Goal: Answer question/provide support: Share knowledge or assist other users

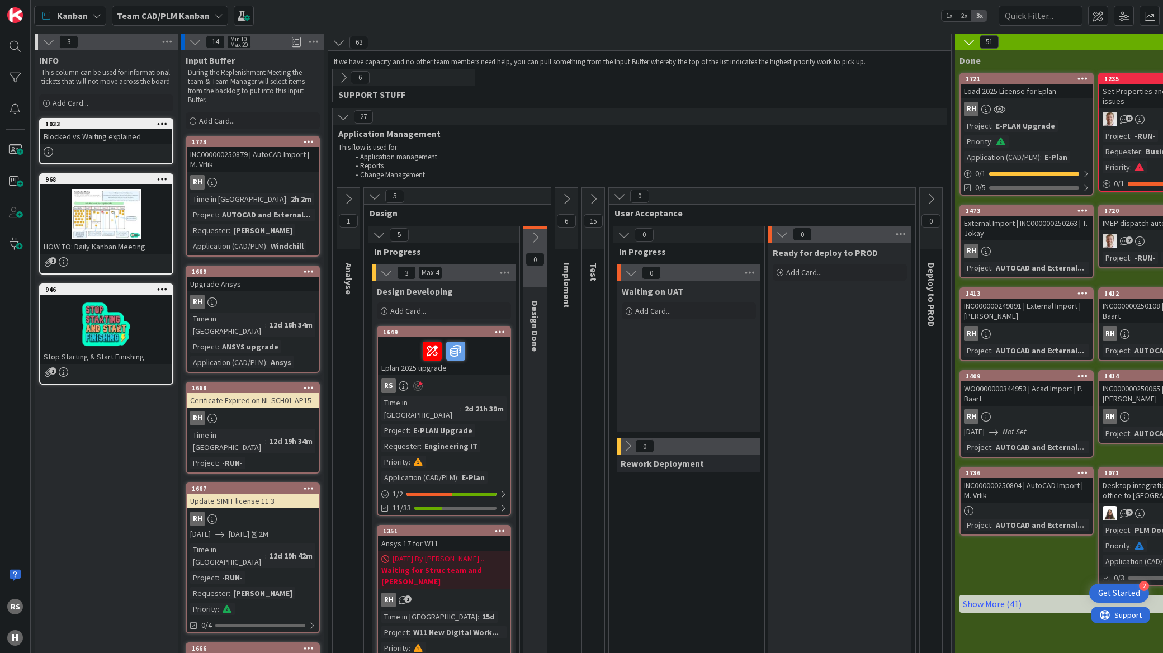
click at [430, 425] on div "E-PLAN Upgrade" at bounding box center [443, 431] width 65 height 12
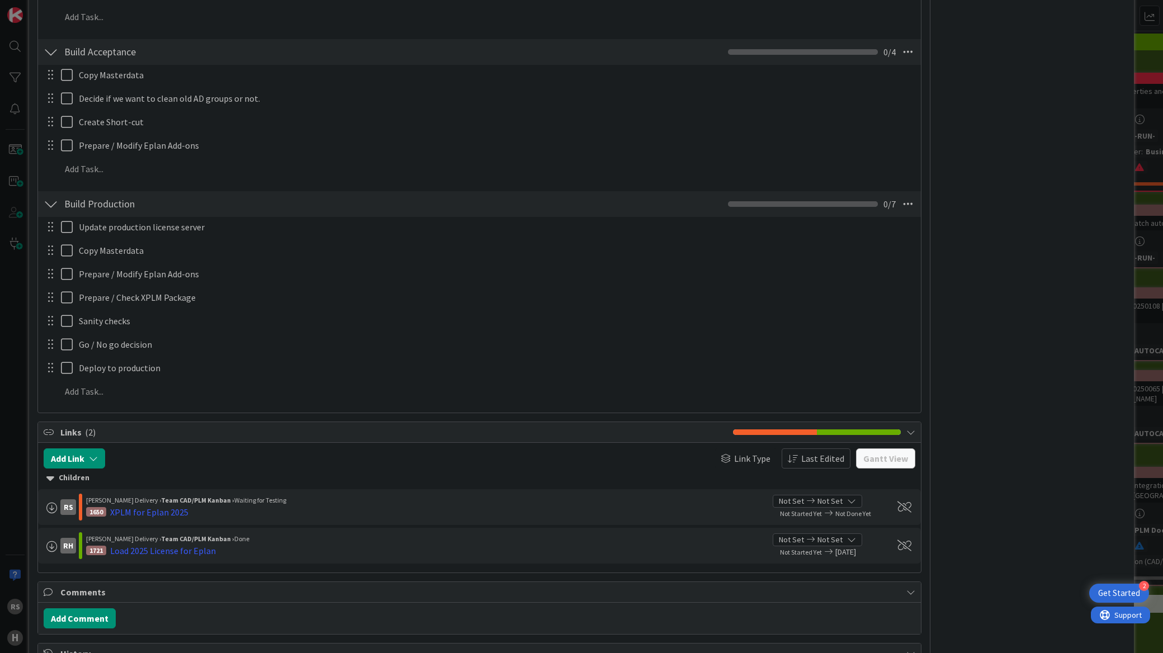
scroll to position [1305, 0]
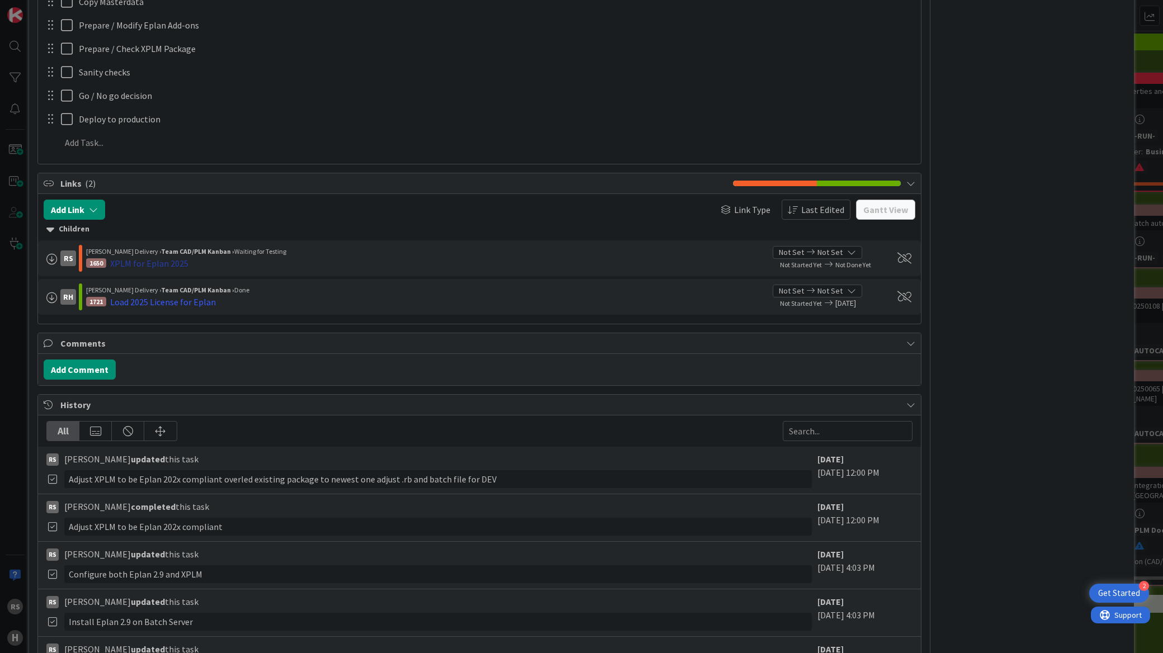
click at [155, 266] on div "XPLM for Eplan 2025" at bounding box center [149, 263] width 78 height 13
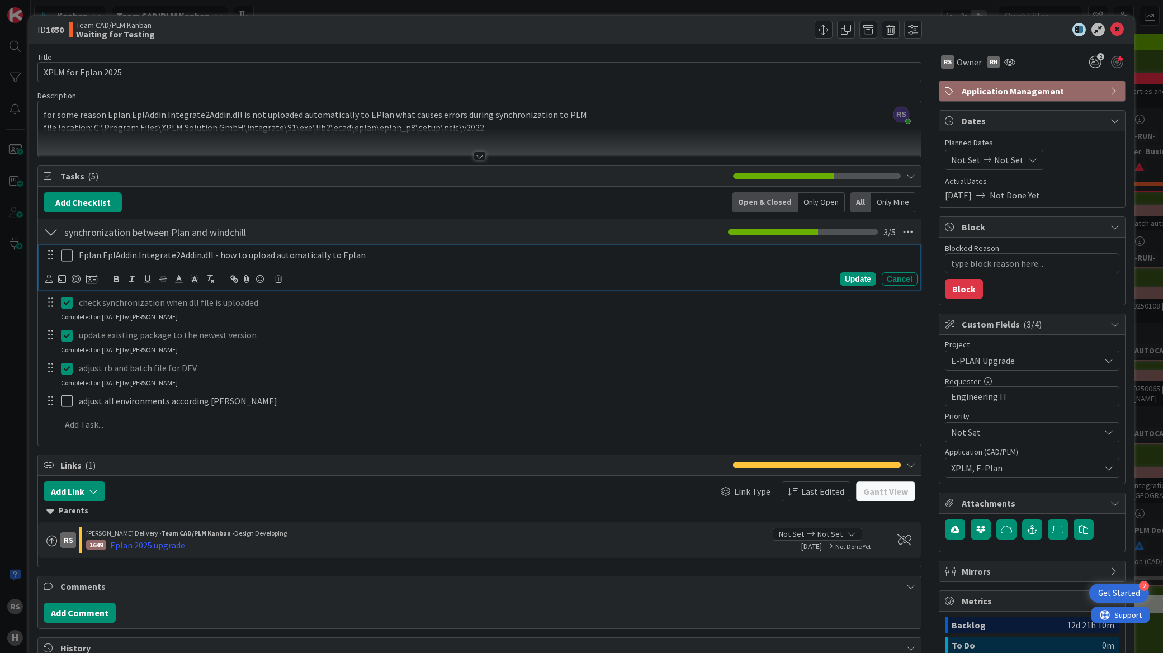
click at [69, 260] on icon at bounding box center [69, 255] width 17 height 13
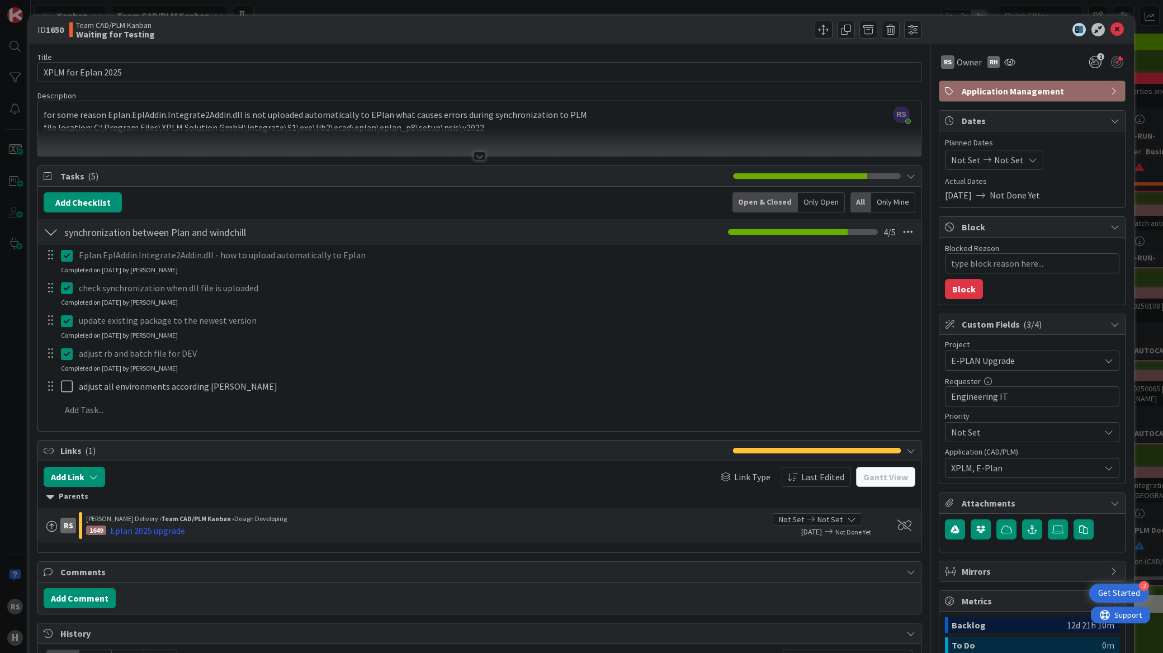
click at [371, 261] on p "Eplan.EplAddin.Integrate2Addin.dll - how to upload automatically to Eplan" at bounding box center [496, 255] width 834 height 13
click at [64, 258] on icon at bounding box center [69, 255] width 17 height 13
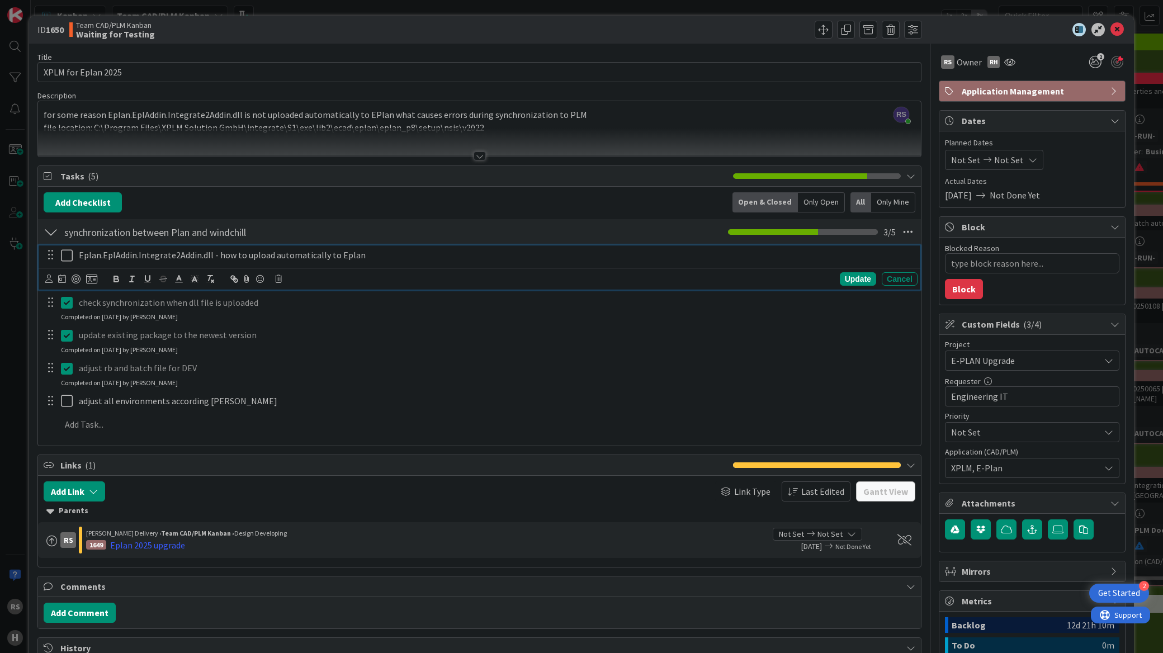
type textarea "x"
click at [713, 255] on p "Eplan.EplAddin.Integrate2Addin.dll - how to upload automatically to Eplan" at bounding box center [496, 255] width 834 height 13
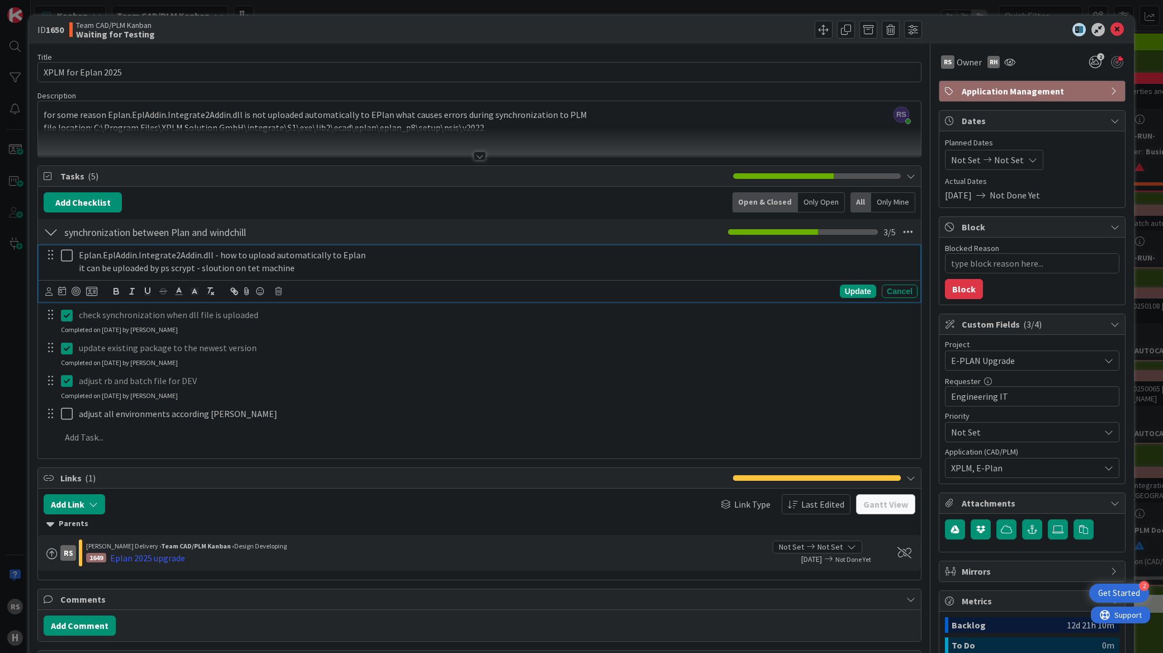
drag, startPoint x: 232, startPoint y: 266, endPoint x: 218, endPoint y: 275, distance: 16.3
click at [218, 275] on p "it can be uploaded by ps scrypt - sloution on tet machine" at bounding box center [496, 268] width 834 height 13
click at [60, 260] on div at bounding box center [58, 262] width 31 height 32
click at [62, 256] on icon at bounding box center [69, 255] width 17 height 13
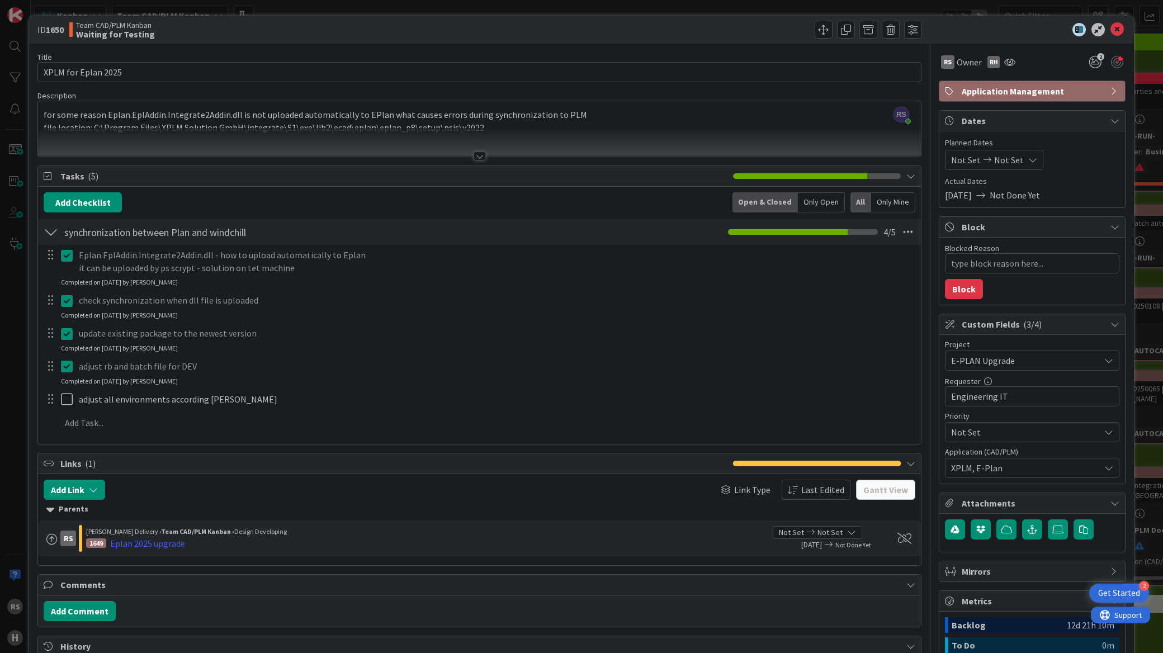
type textarea "x"
